Goal: Task Accomplishment & Management: Complete application form

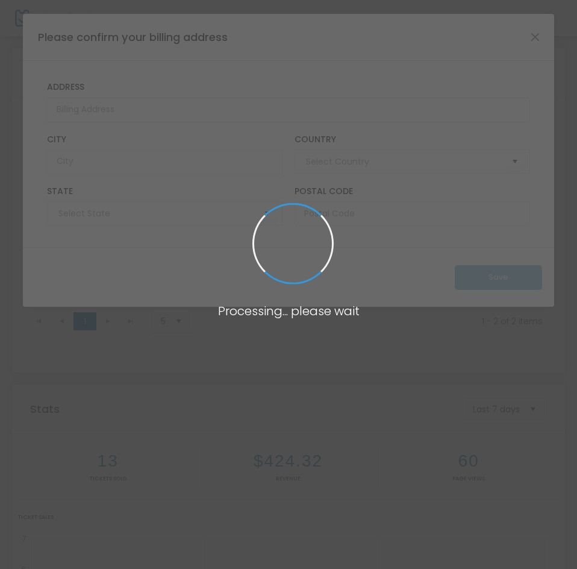
type input "[GEOGRAPHIC_DATA]"
type input "[US_STATE]"
